Goal: Task Accomplishment & Management: Complete application form

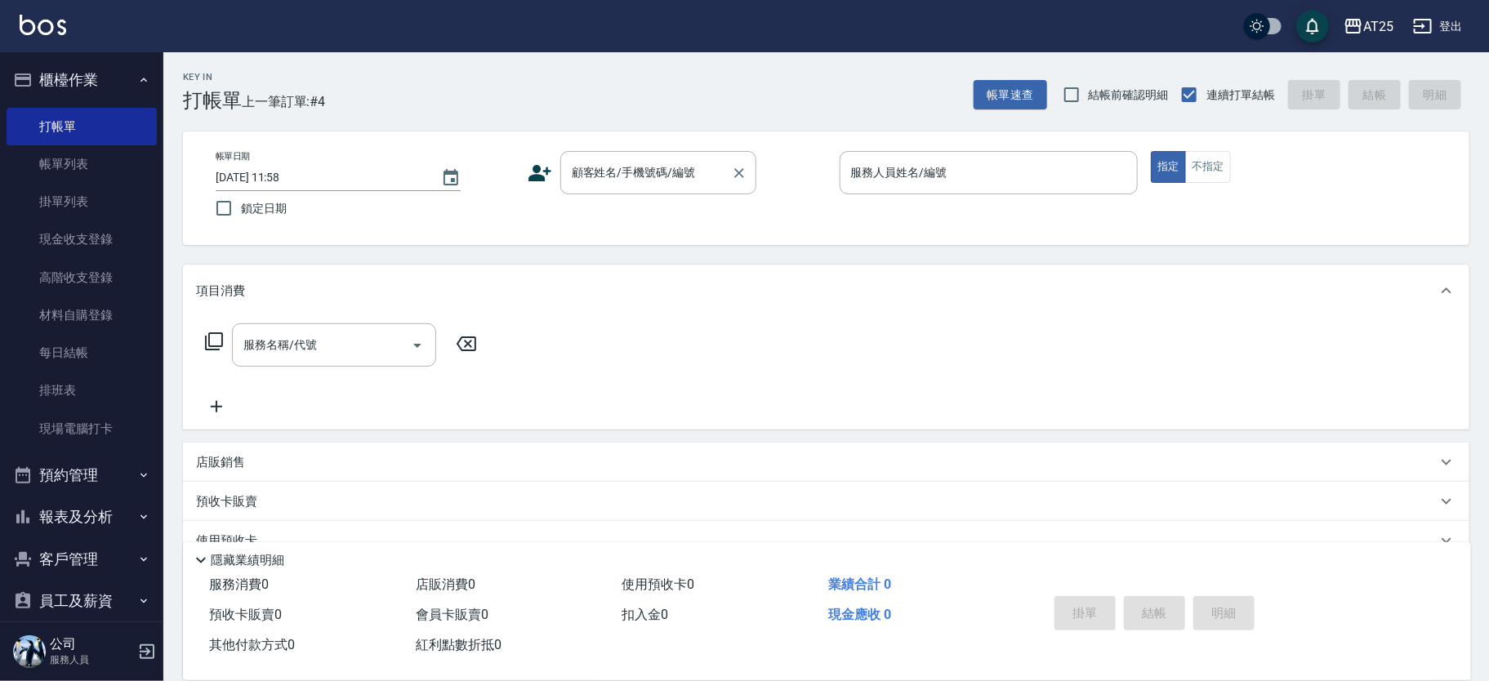
click at [673, 177] on input "顧客姓名/手機號碼/編號" at bounding box center [646, 172] width 157 height 29
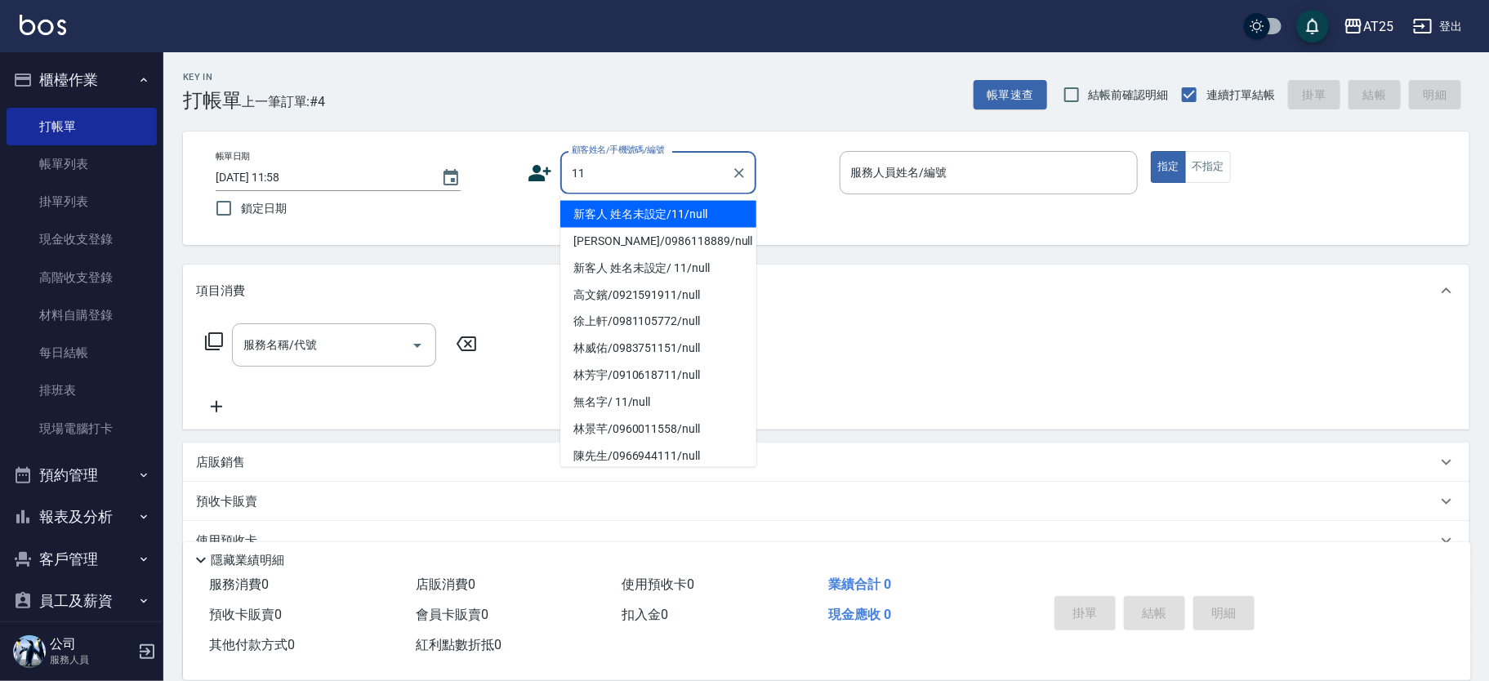
type input "新客人 姓名未設定/11/null"
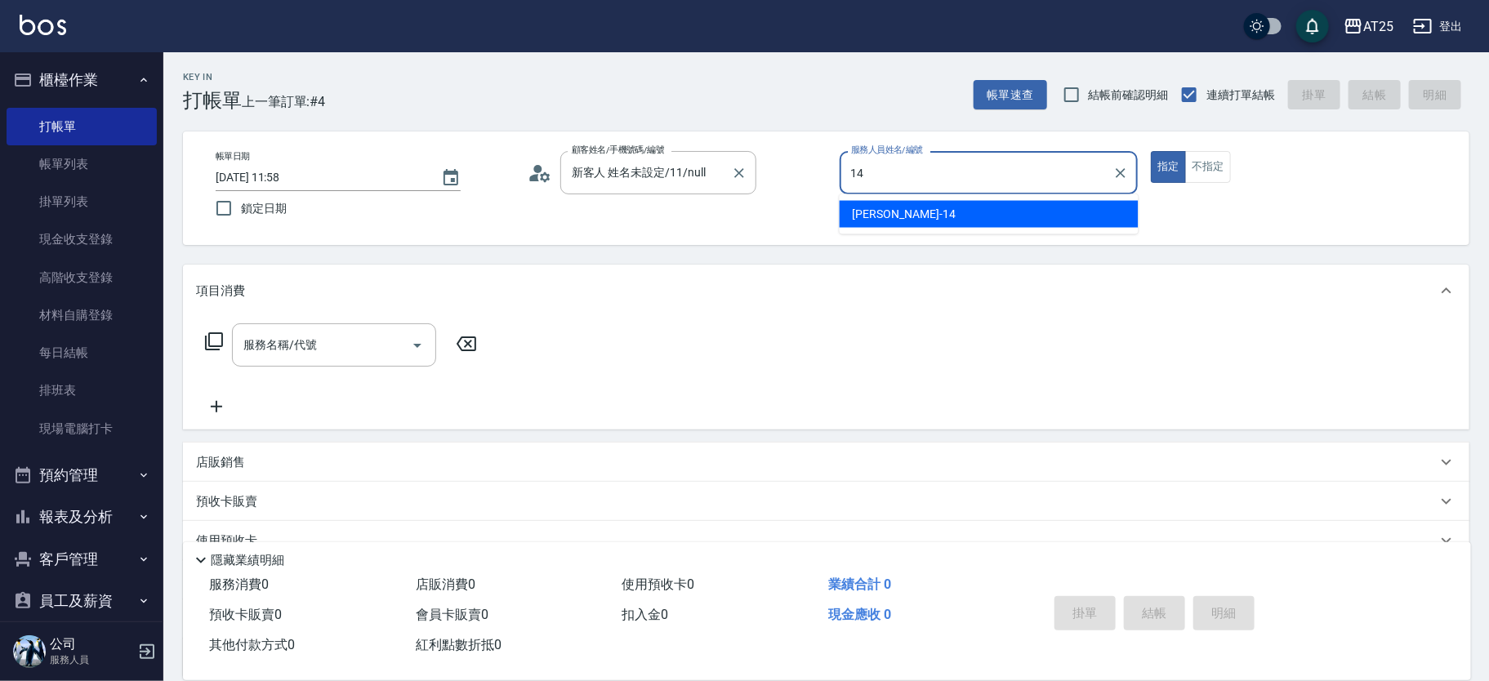
type input "Ken-14"
type button "true"
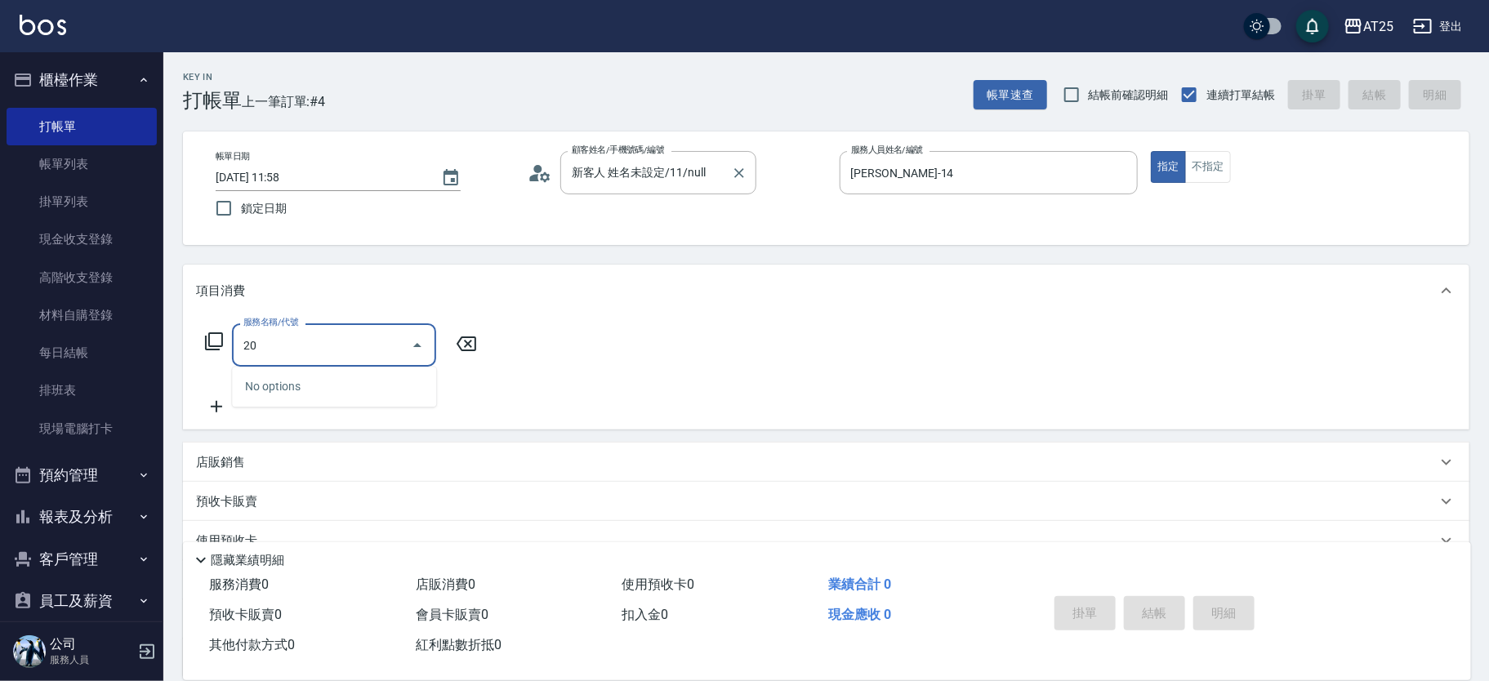
type input "201"
type input "30"
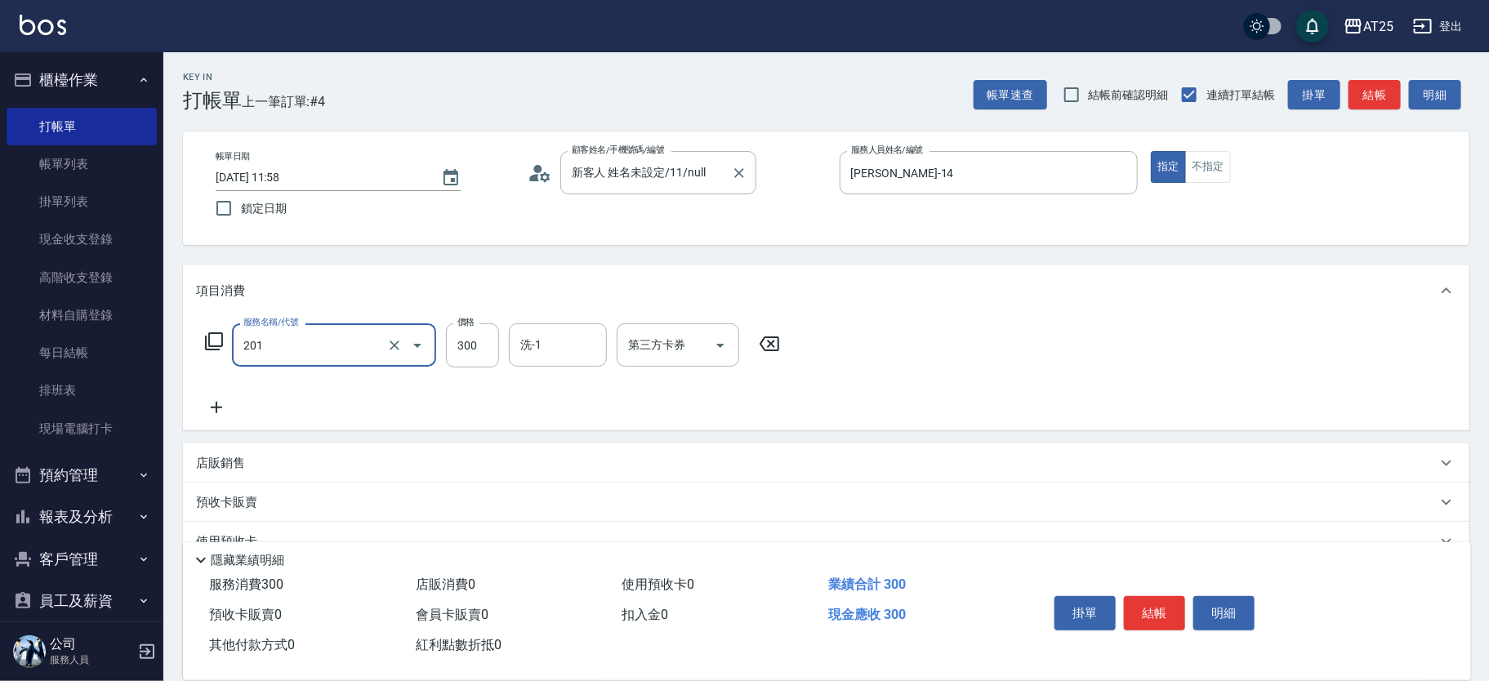
type input "洗髮(201)"
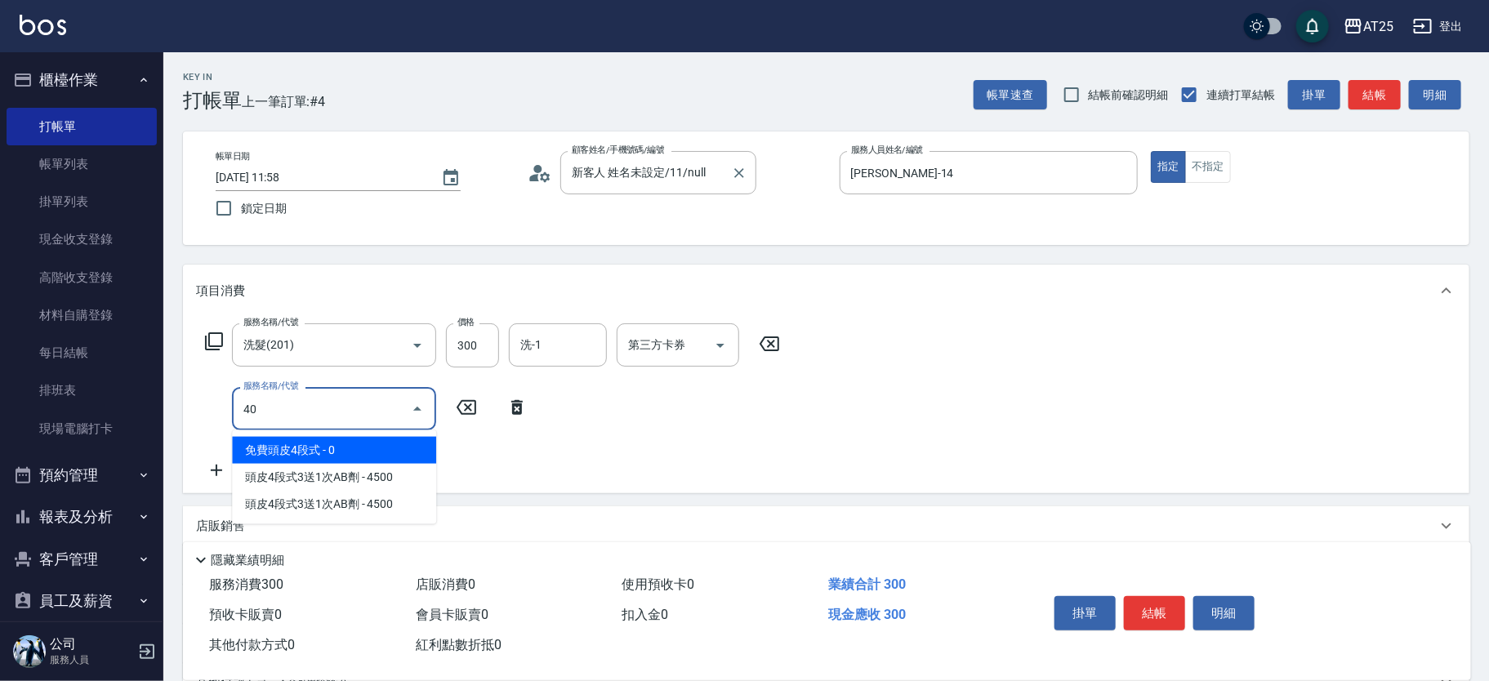
type input "401"
type input "60"
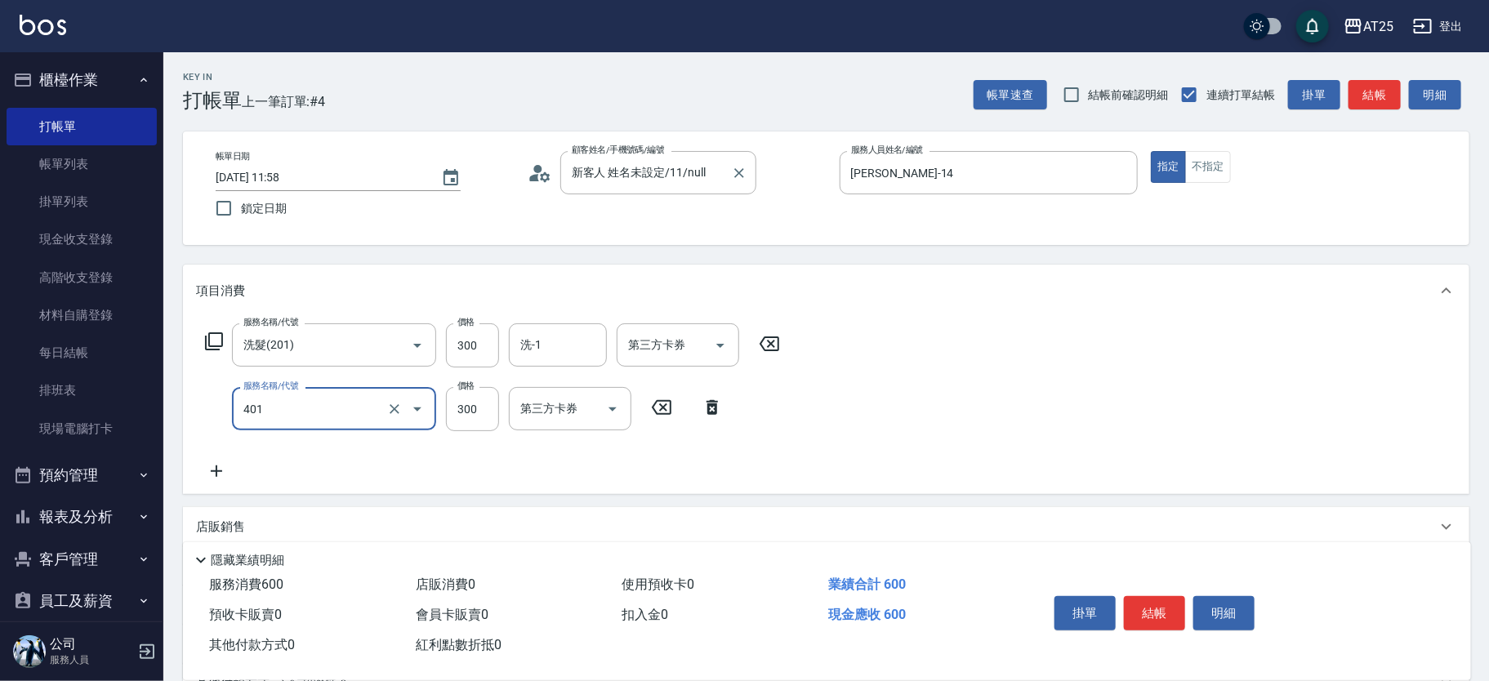
type input "剪髮(401)"
type input "30"
type input "20"
type input "50"
type input "200"
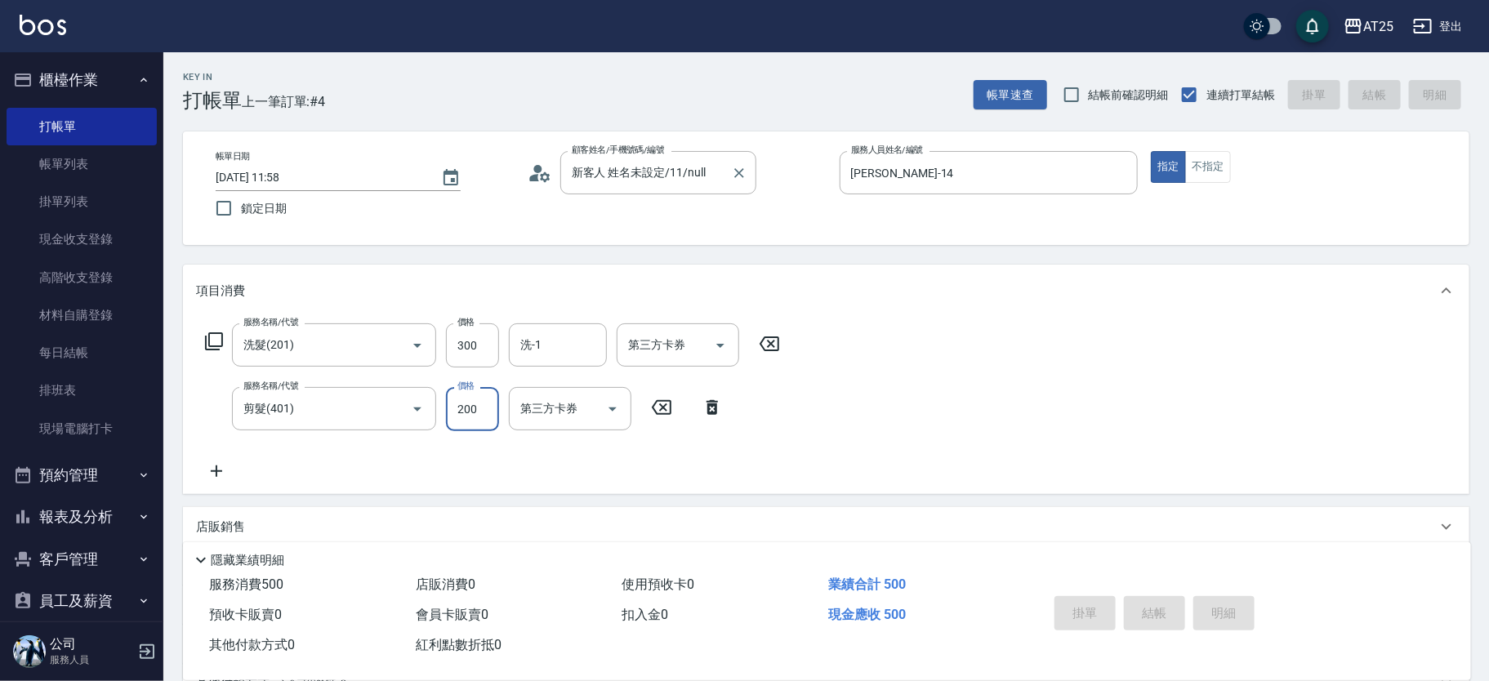
type input "2025/10/12 13:32"
type input "0"
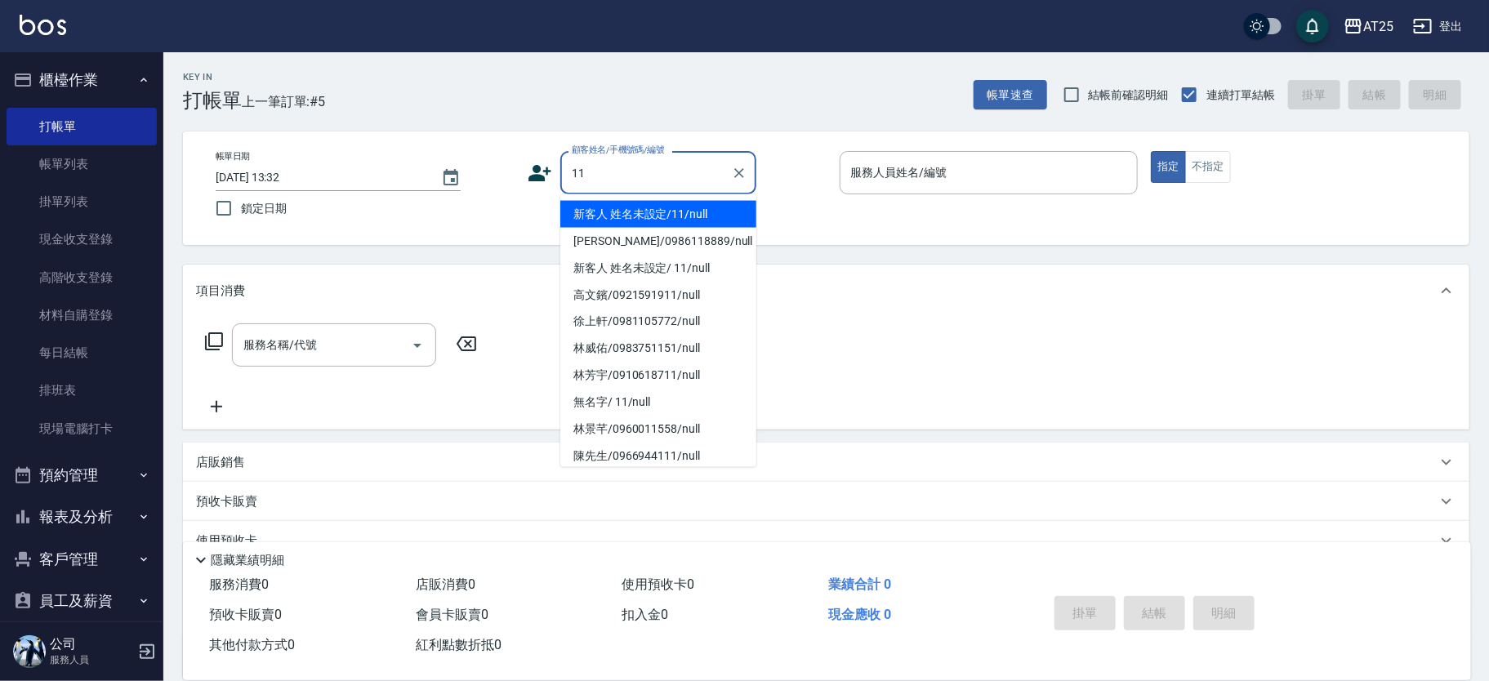
type input "新客人 姓名未設定/11/null"
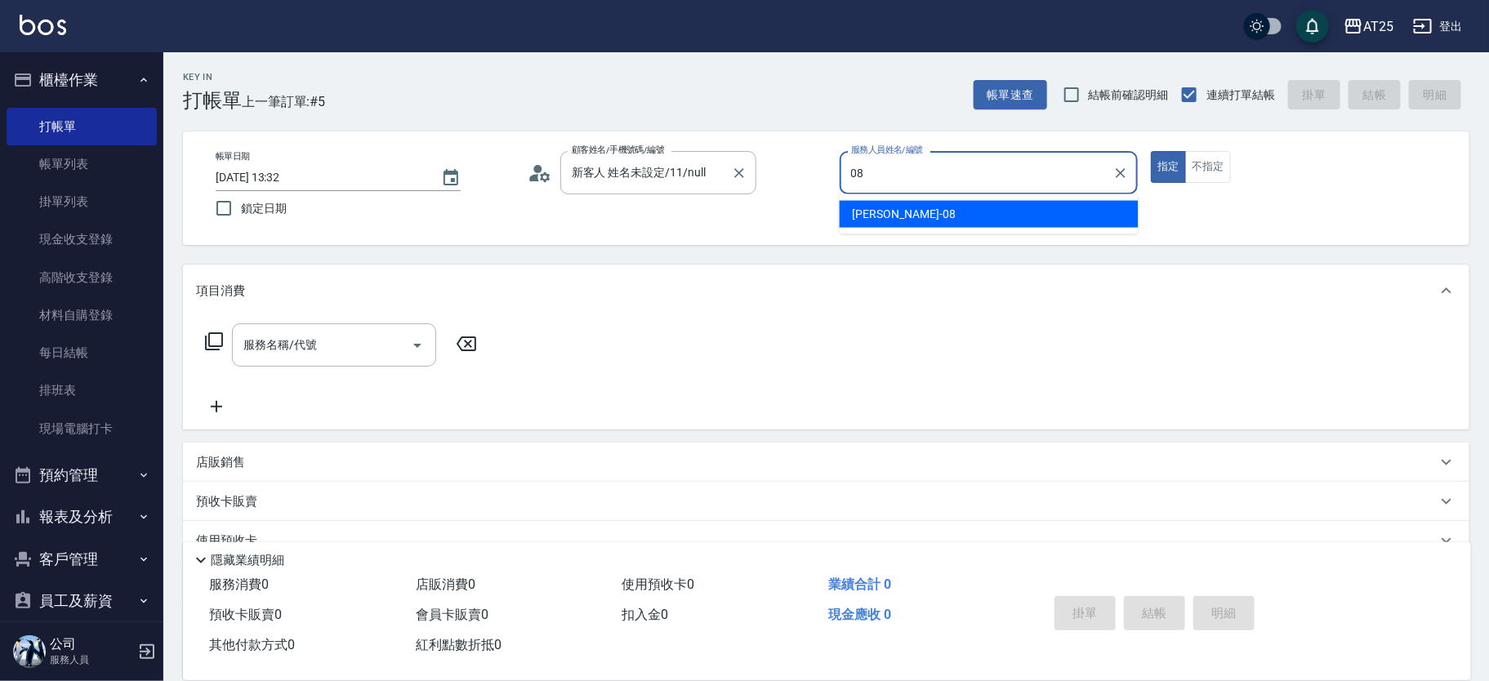
type input "Tony-08"
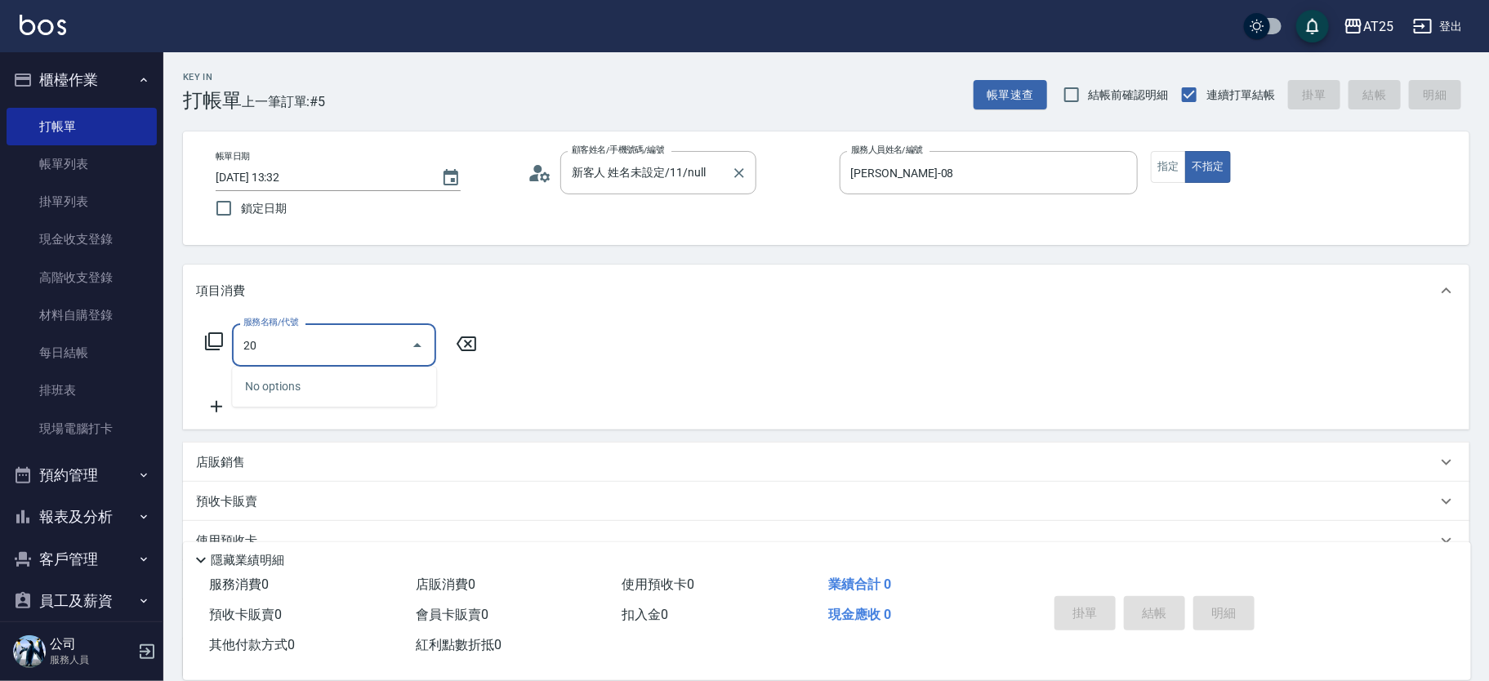
type input "201"
type input "30"
type input "洗髮(201)"
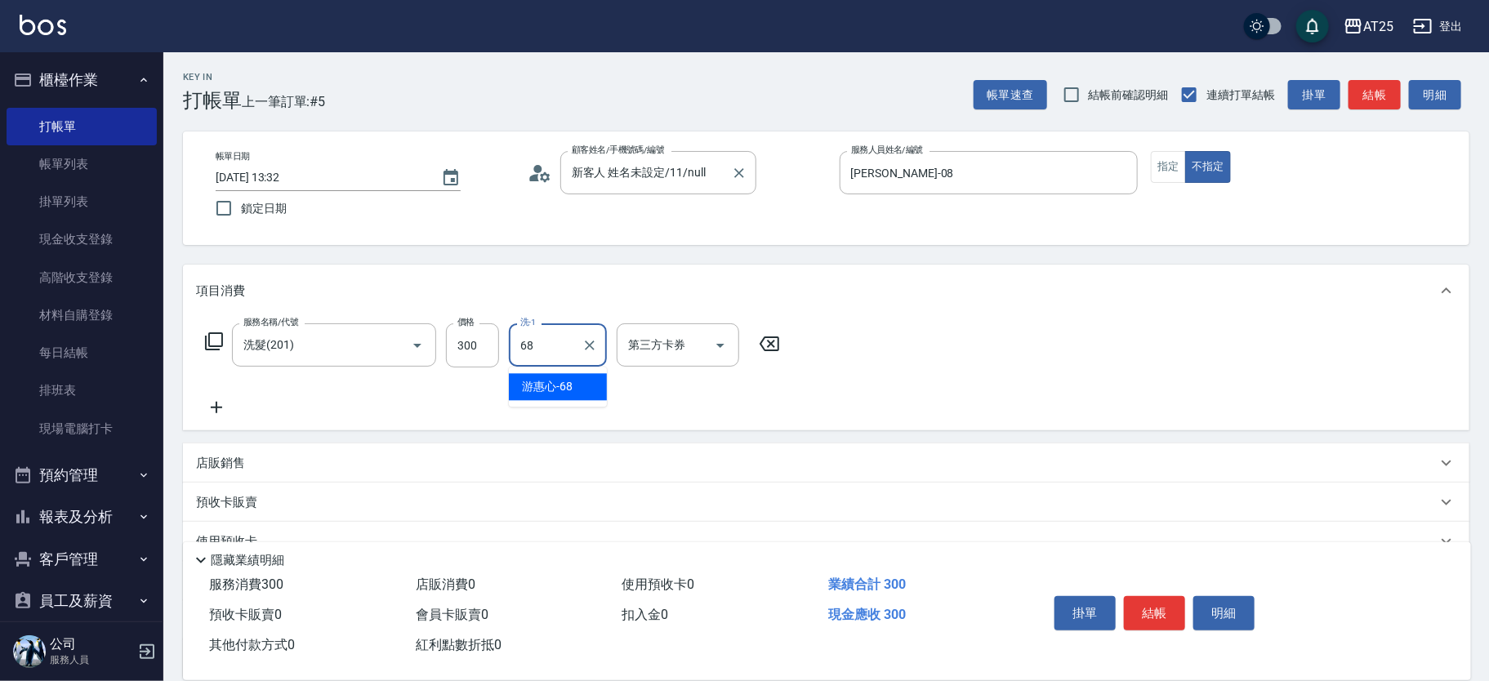
type input "游惠心-68"
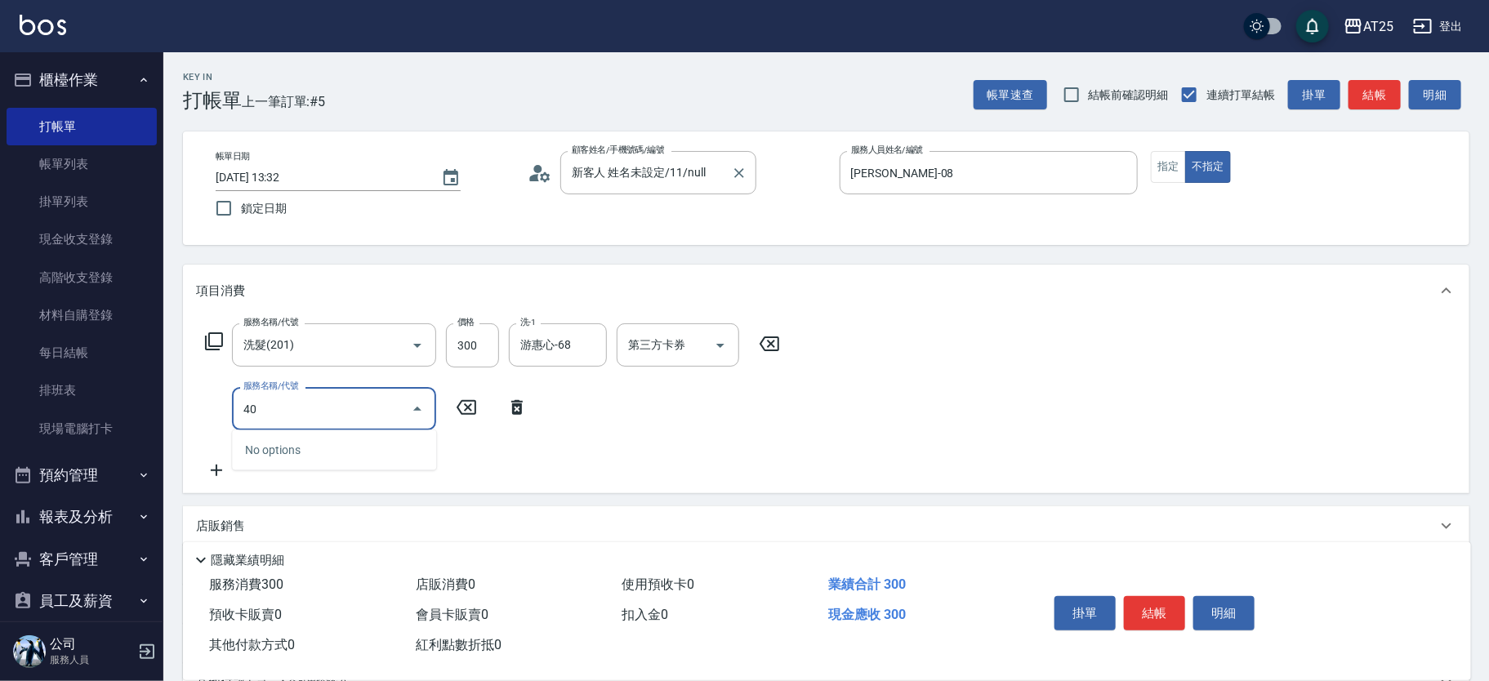
type input "401"
type input "60"
type input "剪髮(401)"
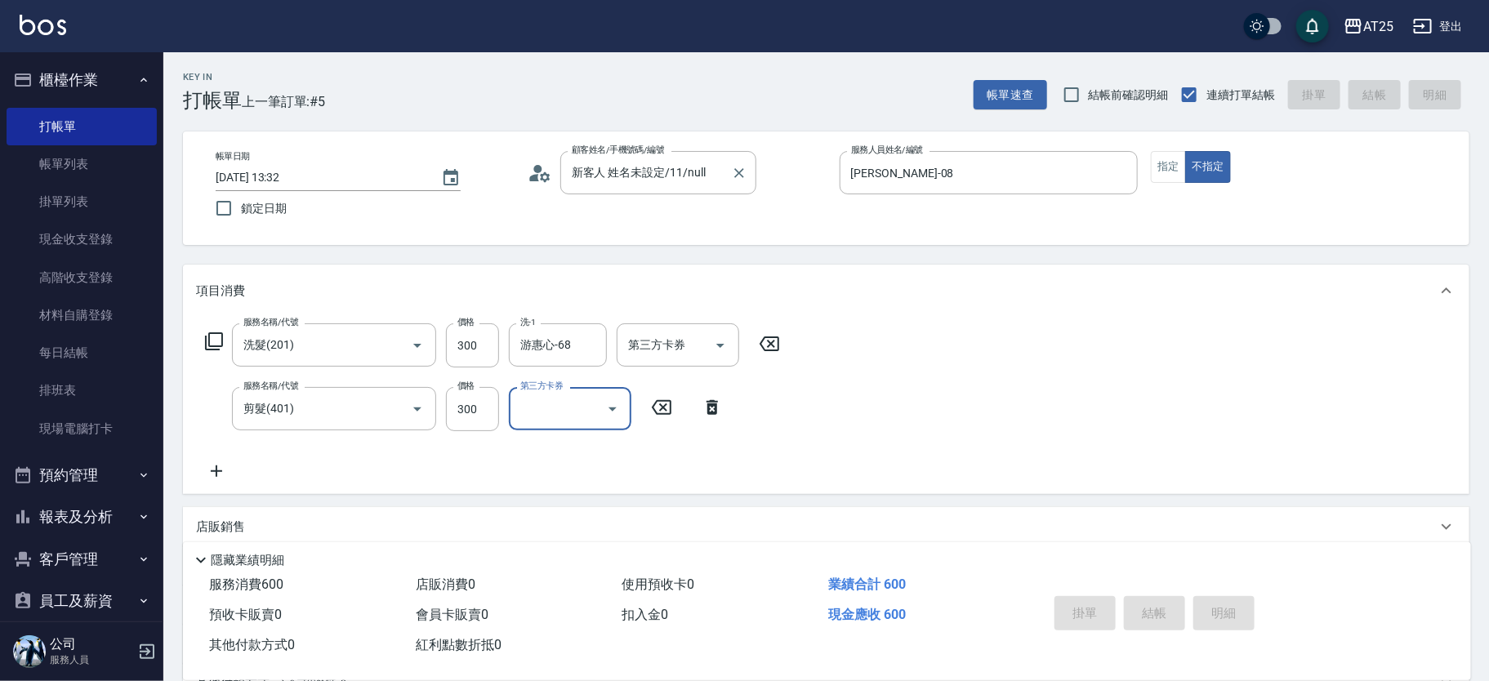
type input "0"
